Goal: Information Seeking & Learning: Learn about a topic

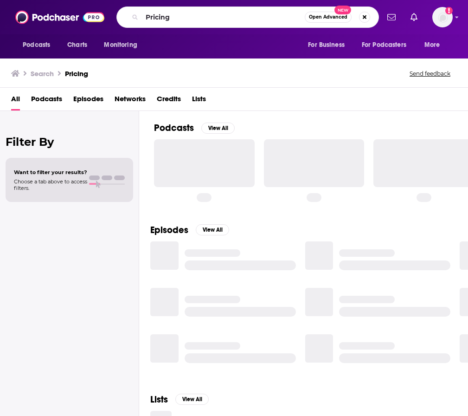
click at [143, 11] on input "Pricing" at bounding box center [223, 17] width 163 height 15
type input "The Software Leaders Uncensored Podcast"
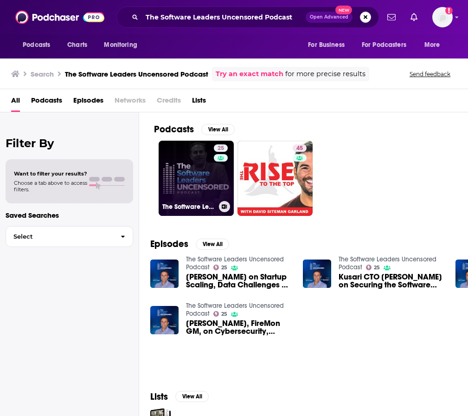
click at [207, 184] on link "25 The Software Leaders Uncensored Podcast" at bounding box center [196, 178] width 75 height 75
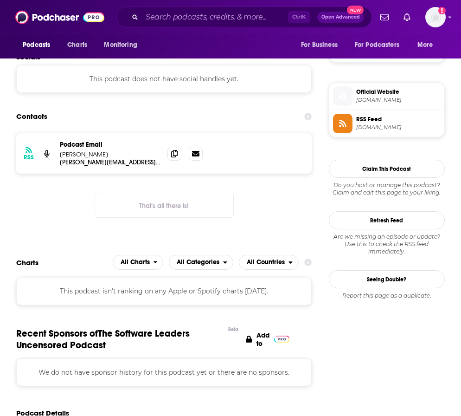
scroll to position [743, 0]
